Goal: Task Accomplishment & Management: Manage account settings

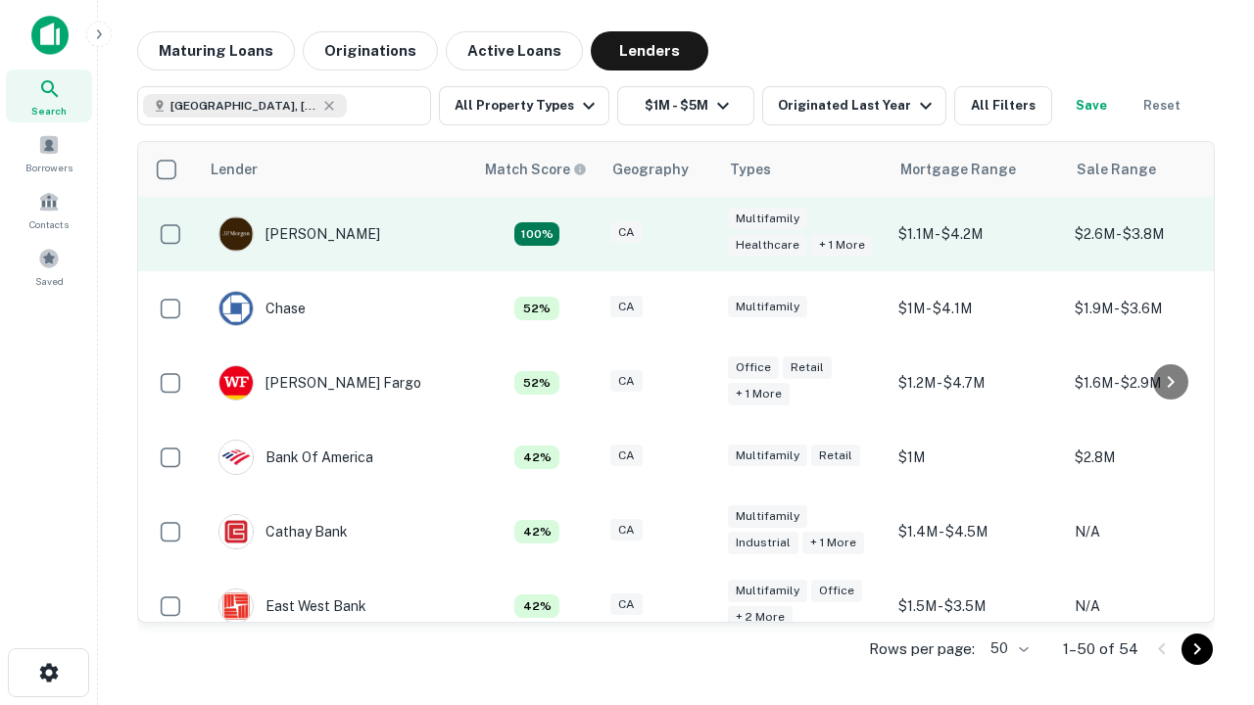
click at [696, 234] on div "CA" at bounding box center [659, 234] width 98 height 26
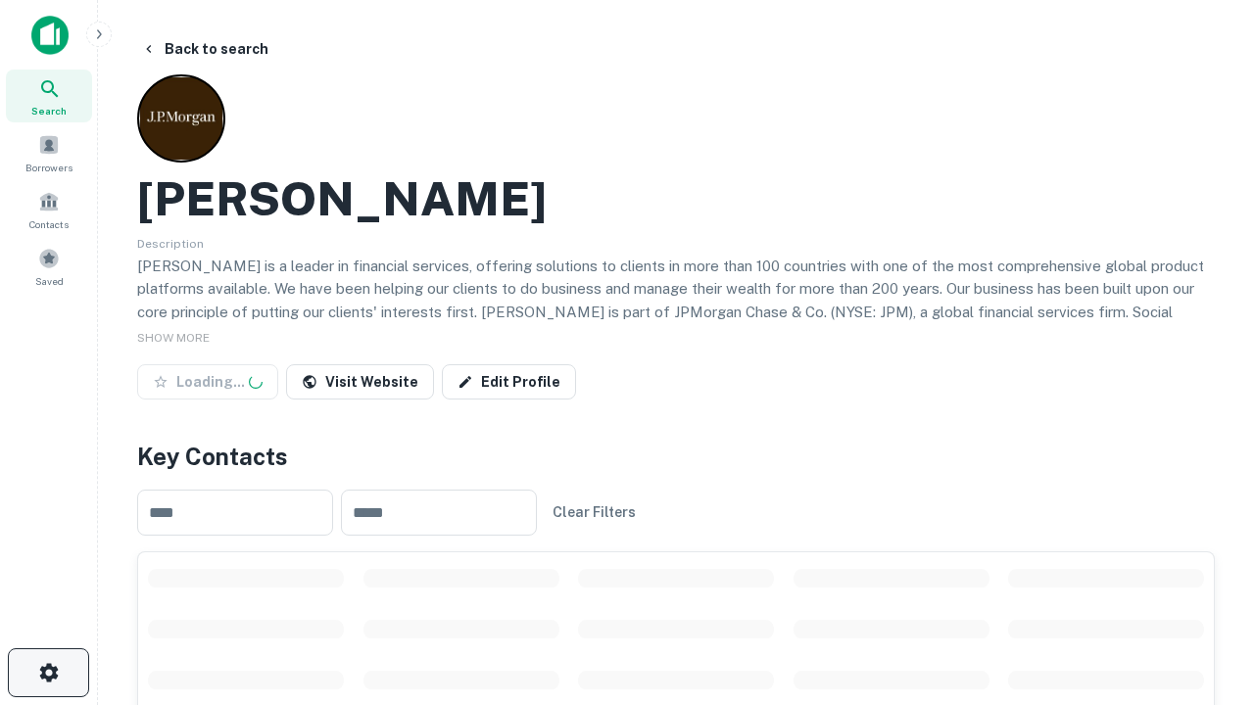
click at [48, 673] on icon "button" at bounding box center [49, 673] width 24 height 24
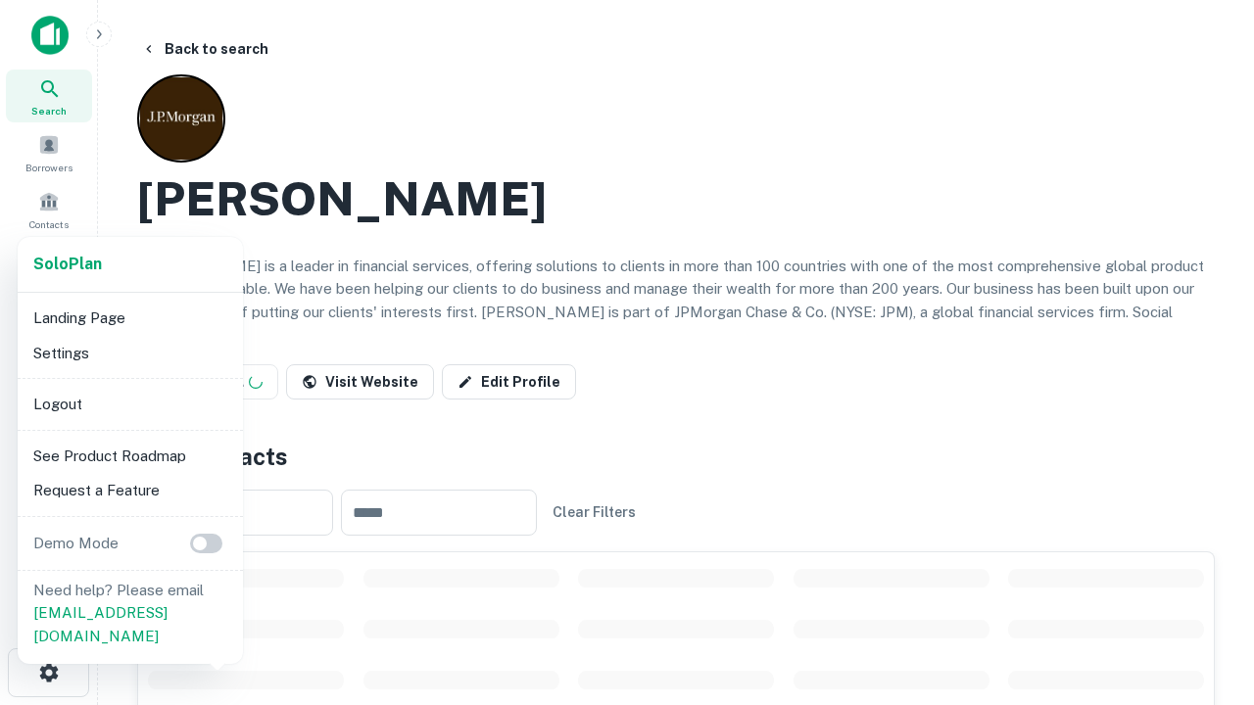
click at [129, 404] on li "Logout" at bounding box center [130, 404] width 210 height 35
